Goal: Information Seeking & Learning: Learn about a topic

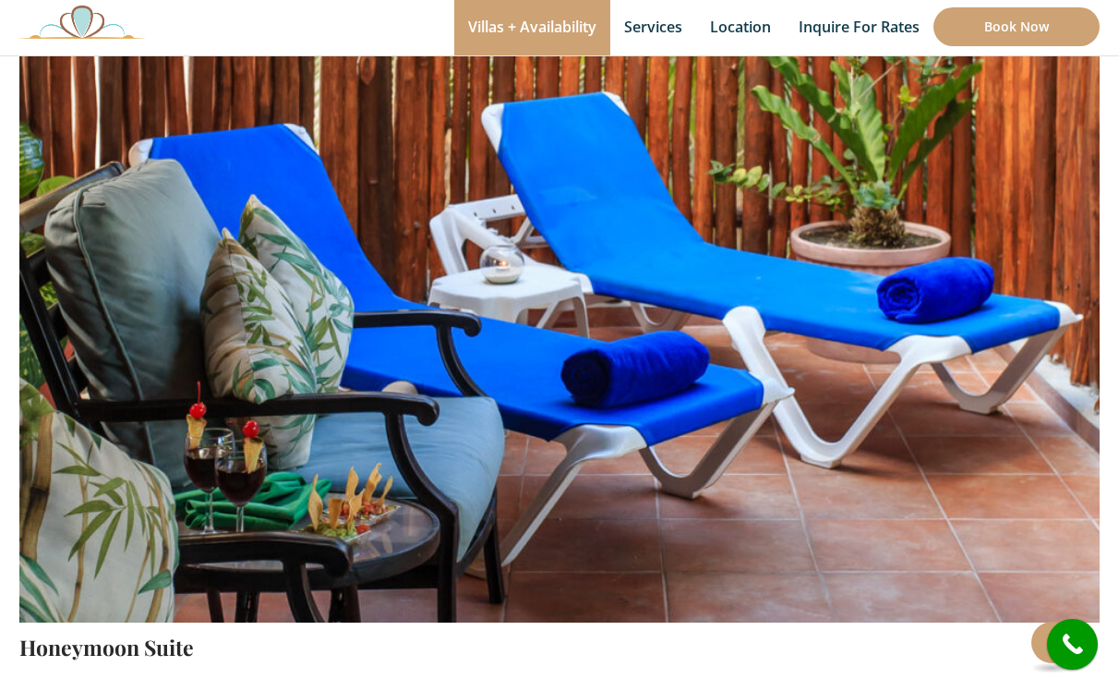
scroll to position [174, 0]
click at [1004, 497] on img at bounding box center [559, 267] width 1080 height 720
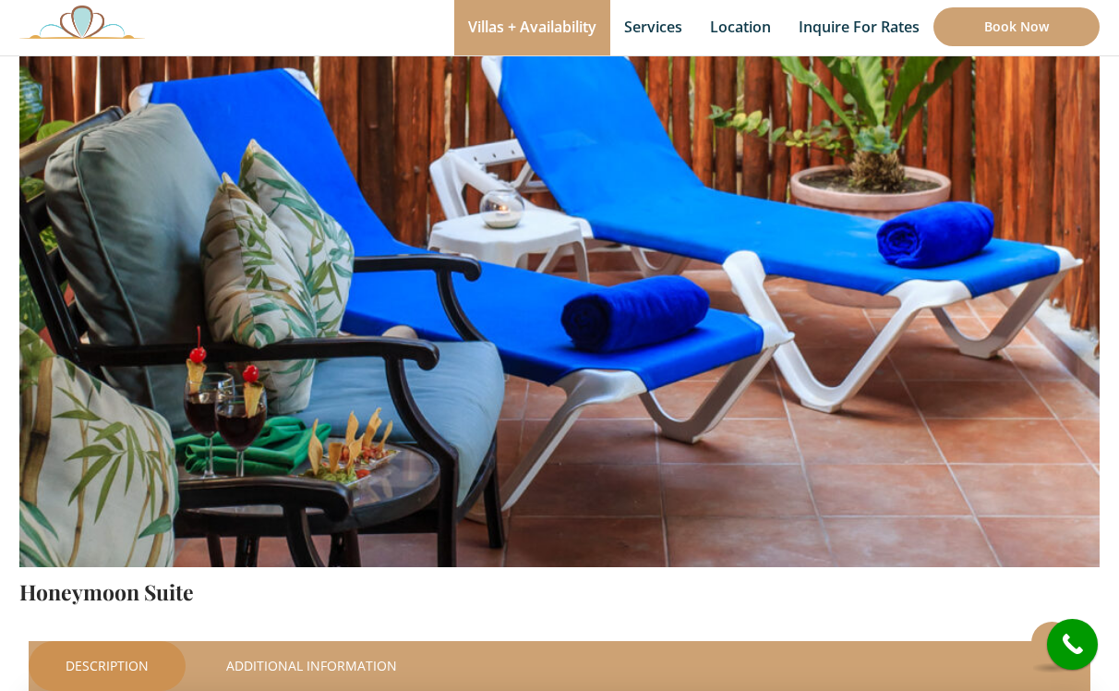
scroll to position [229, 0]
click at [953, 364] on img at bounding box center [559, 211] width 1080 height 720
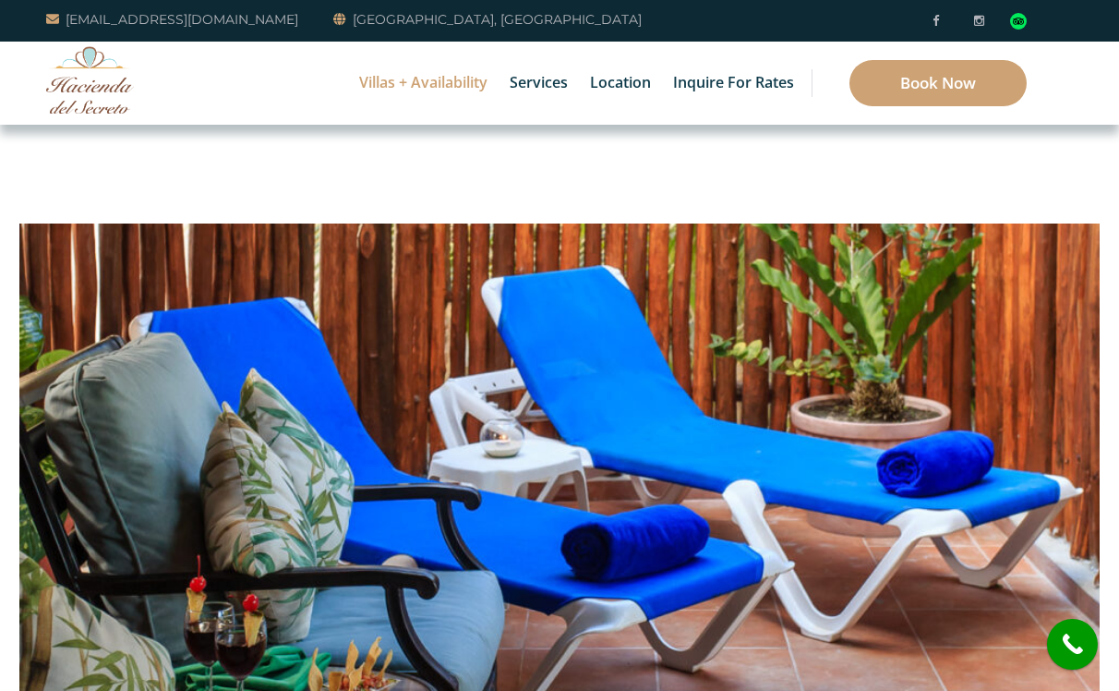
scroll to position [0, 0]
click at [97, 483] on img at bounding box center [559, 440] width 1080 height 720
click at [980, 427] on img at bounding box center [559, 440] width 1080 height 720
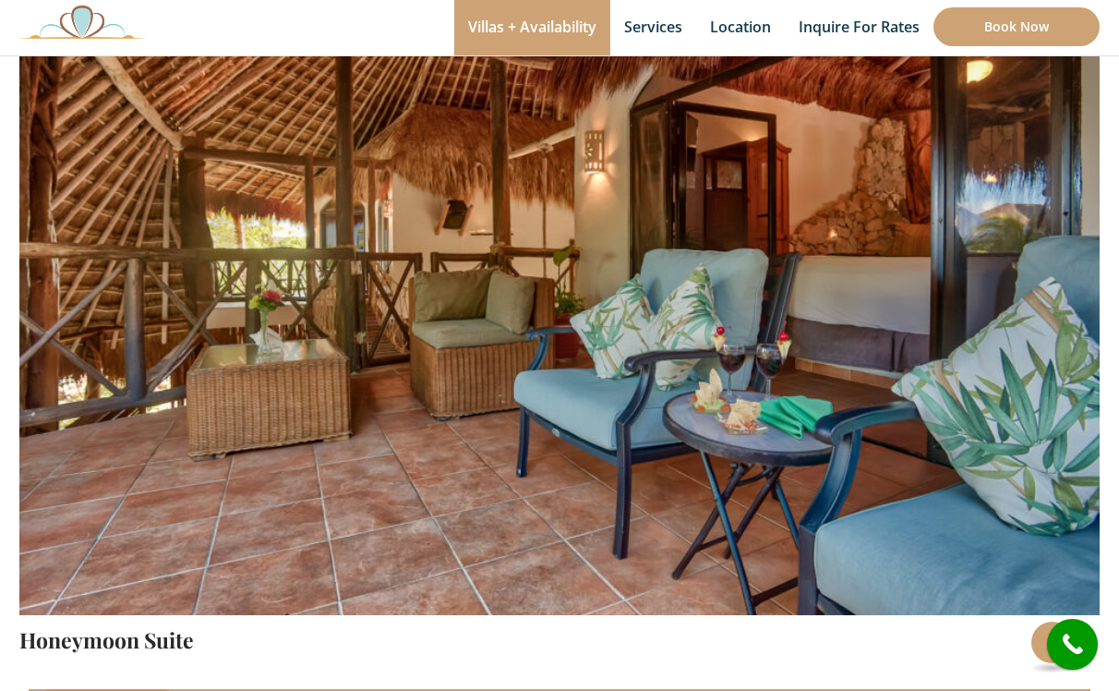
scroll to position [186, 0]
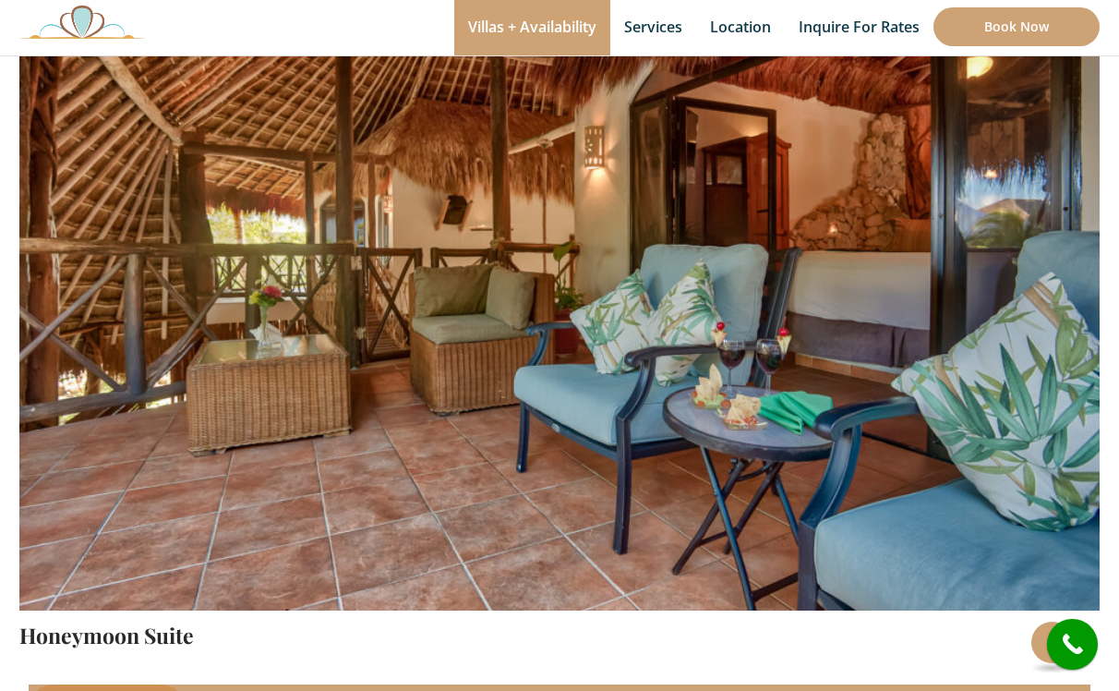
click at [967, 379] on img at bounding box center [559, 255] width 1080 height 720
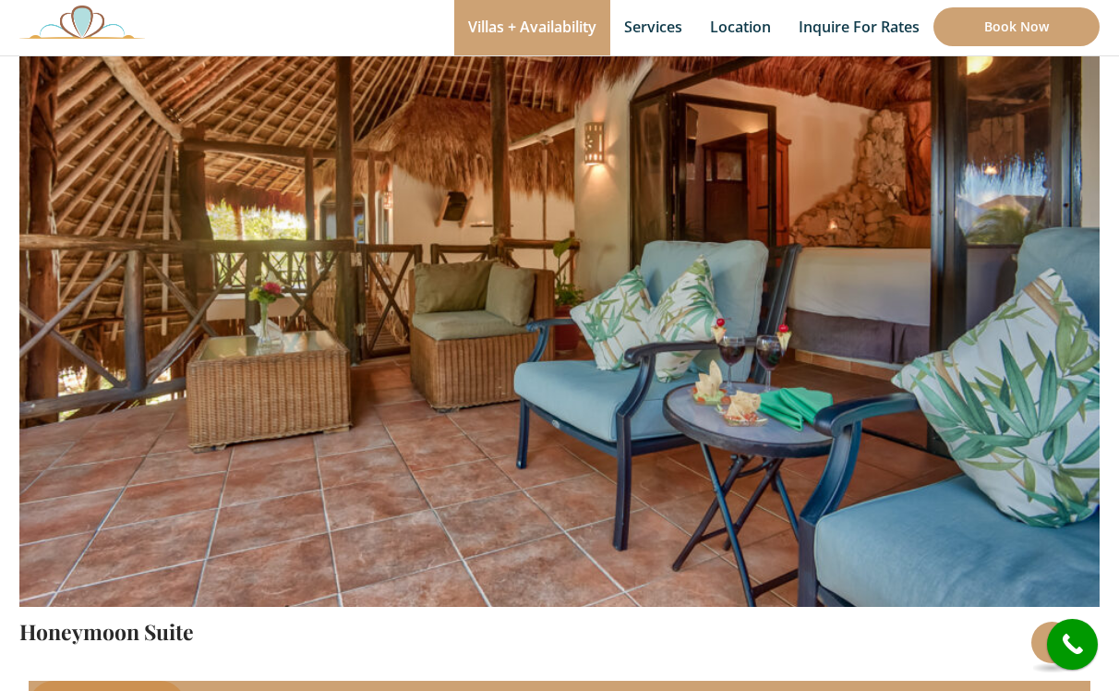
scroll to position [189, 0]
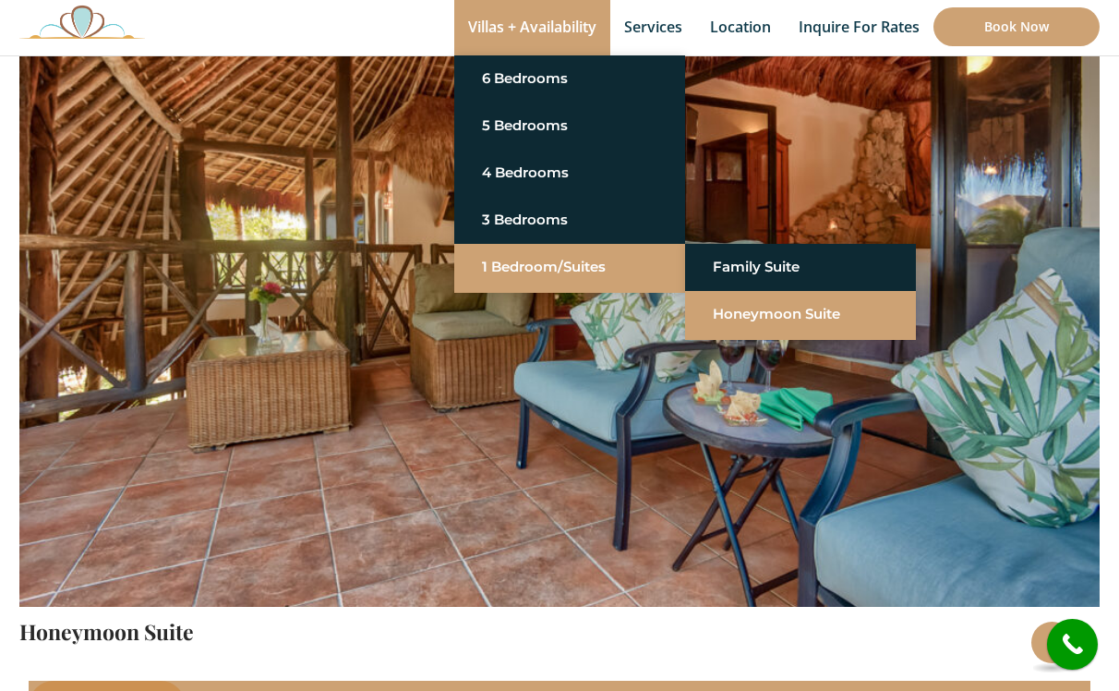
click at [744, 318] on link "Honeymoon Suite" at bounding box center [800, 313] width 175 height 33
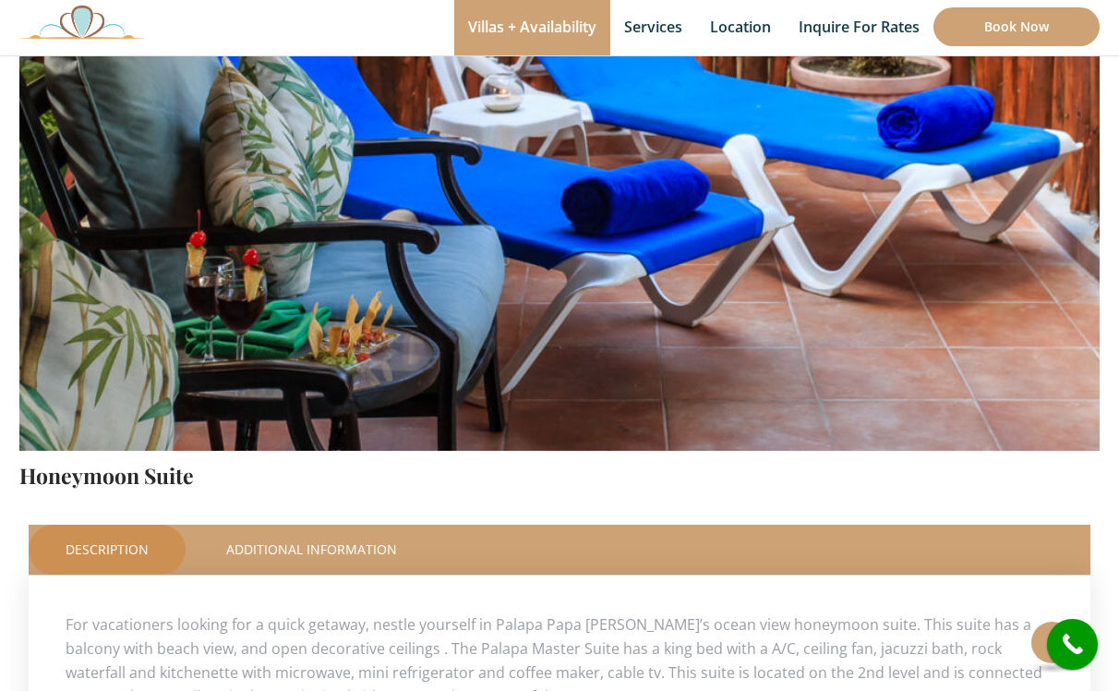
scroll to position [342, 0]
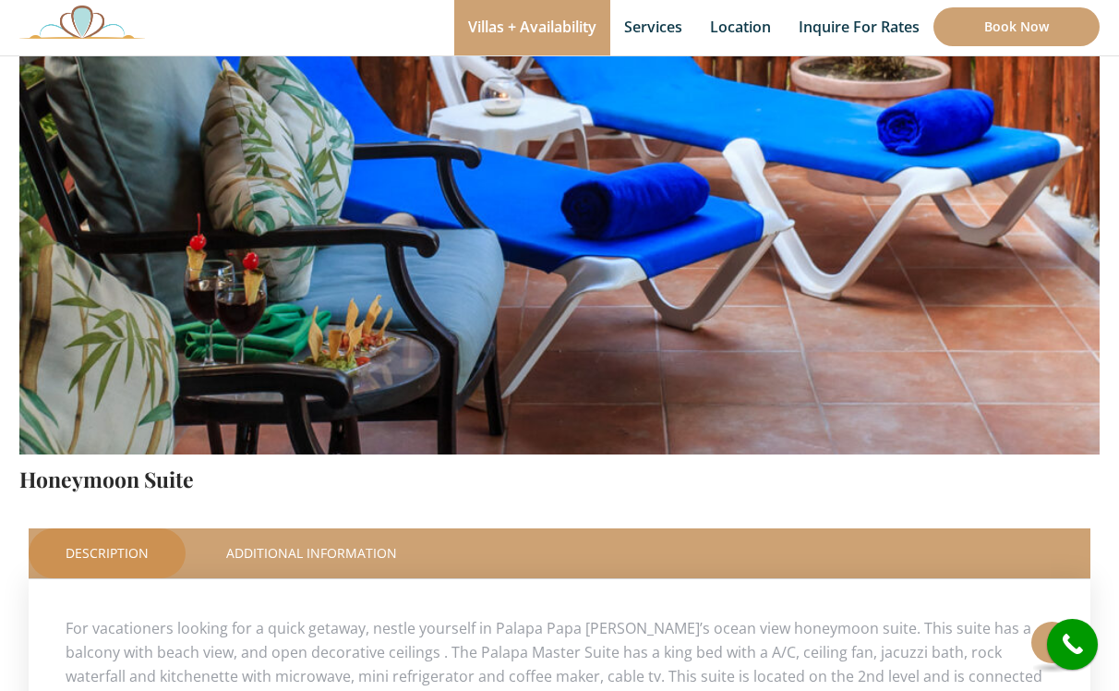
click at [972, 222] on img at bounding box center [559, 99] width 1080 height 720
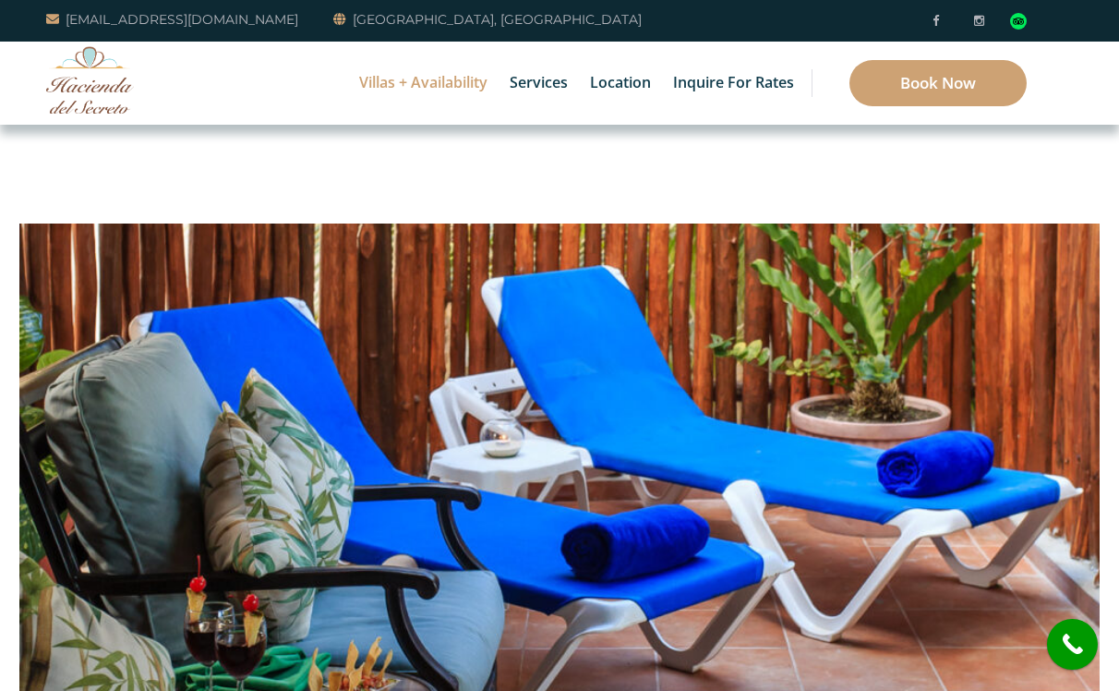
scroll to position [0, 0]
click at [1059, 392] on img at bounding box center [559, 440] width 1080 height 720
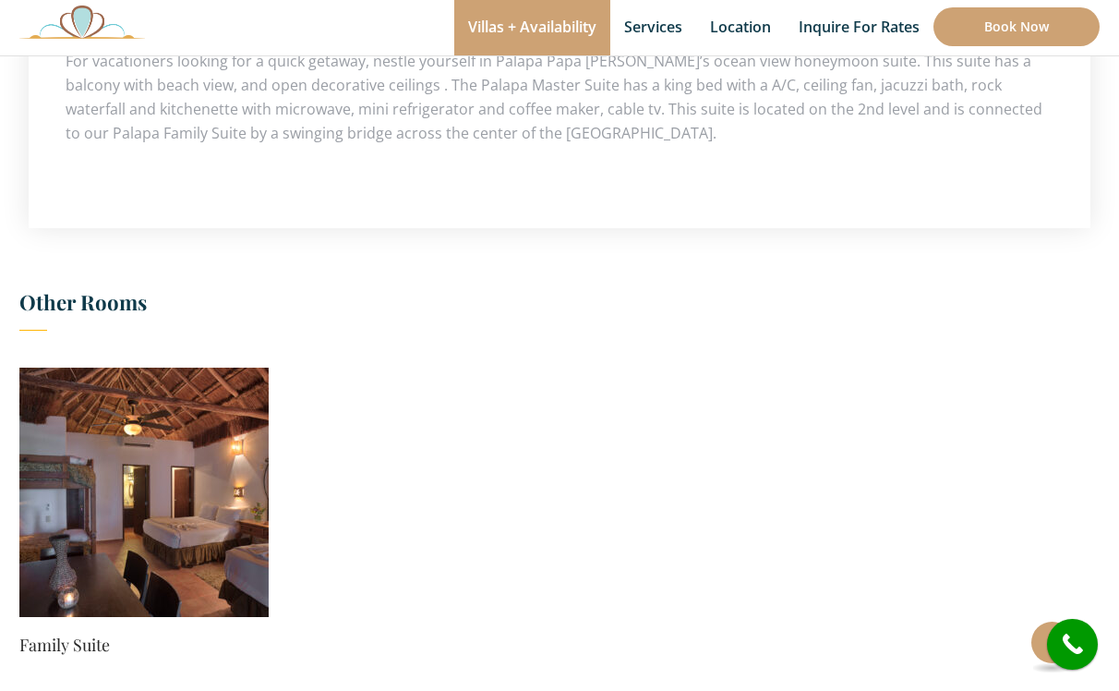
scroll to position [920, 0]
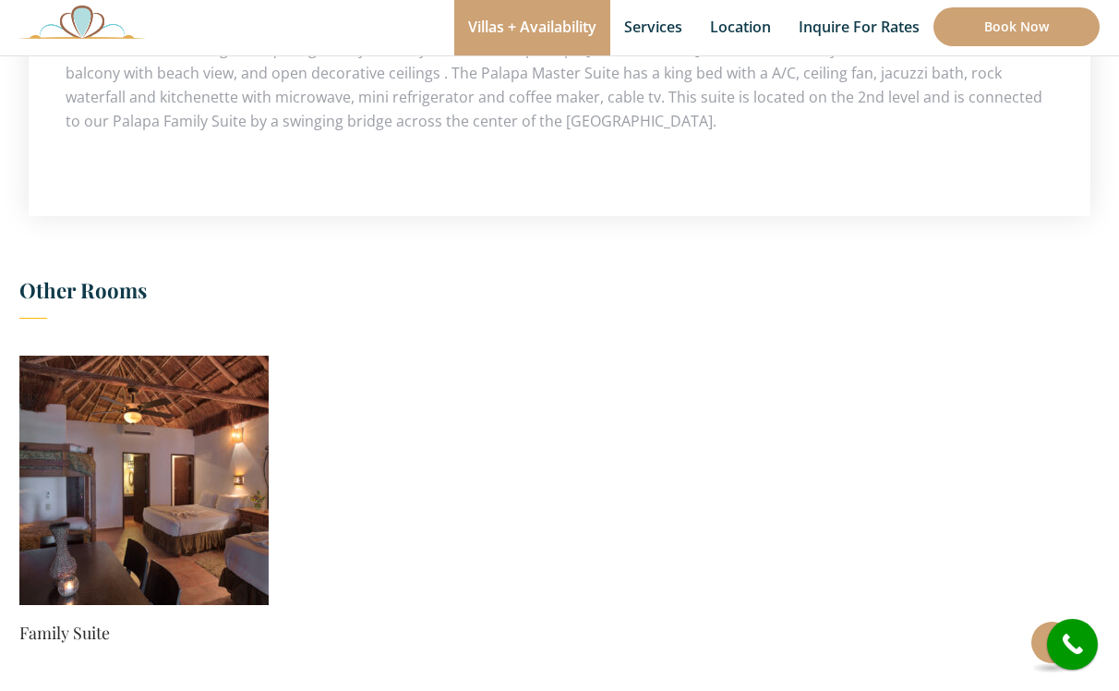
click at [185, 462] on img at bounding box center [143, 479] width 249 height 249
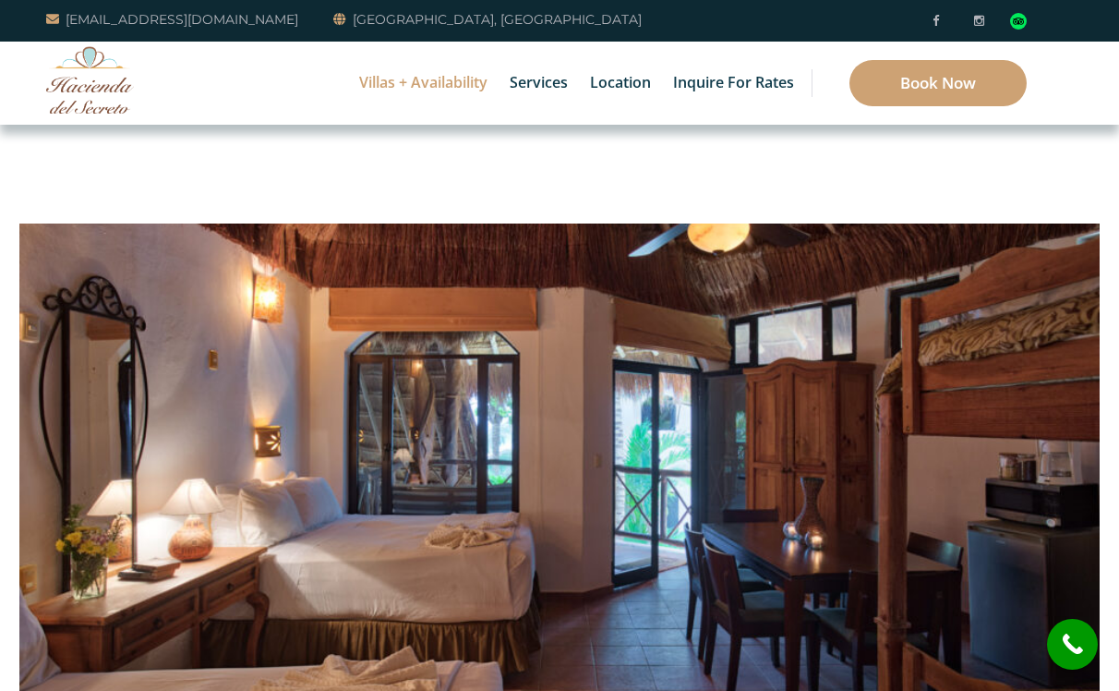
click at [1013, 467] on img at bounding box center [559, 440] width 1080 height 720
click at [1091, 469] on img at bounding box center [559, 440] width 1080 height 720
click at [101, 387] on img at bounding box center [559, 440] width 1080 height 720
